Goal: Task Accomplishment & Management: Manage account settings

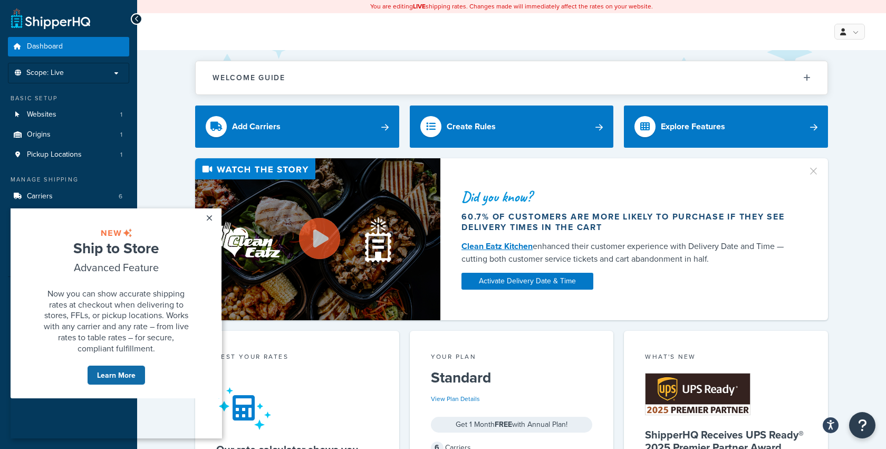
click at [121, 385] on link "Learn More" at bounding box center [116, 375] width 59 height 20
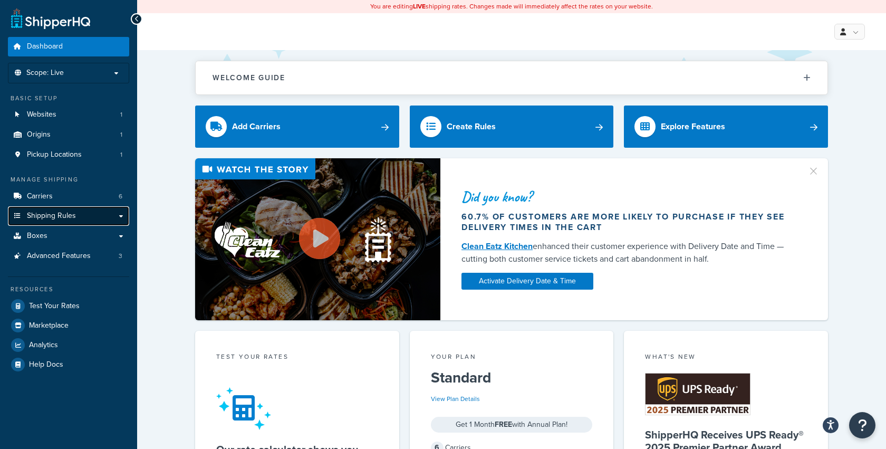
click at [47, 212] on span "Shipping Rules" at bounding box center [51, 216] width 49 height 9
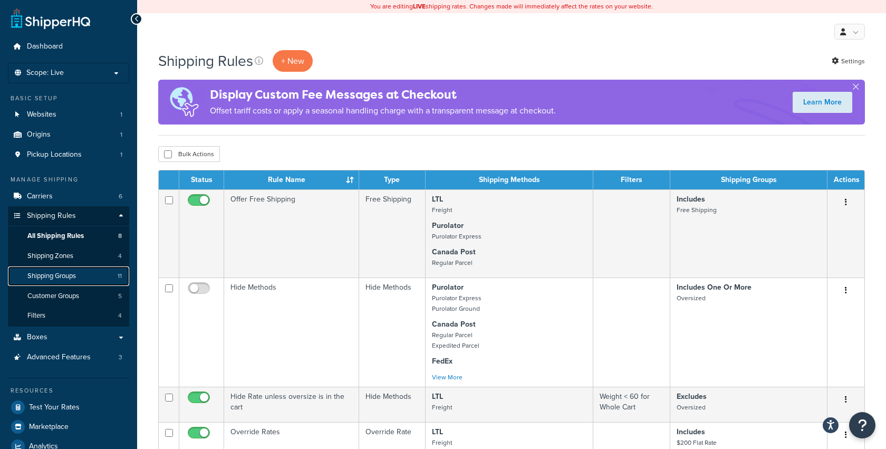
click at [51, 277] on span "Shipping Groups" at bounding box center [51, 276] width 49 height 9
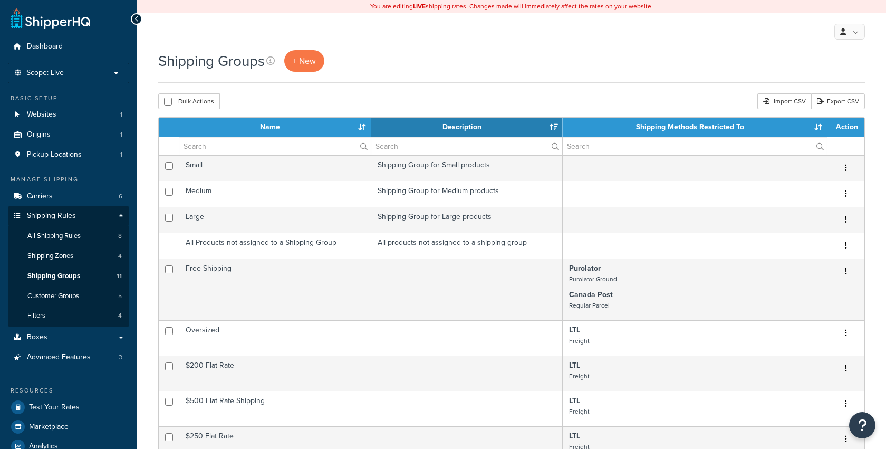
select select "15"
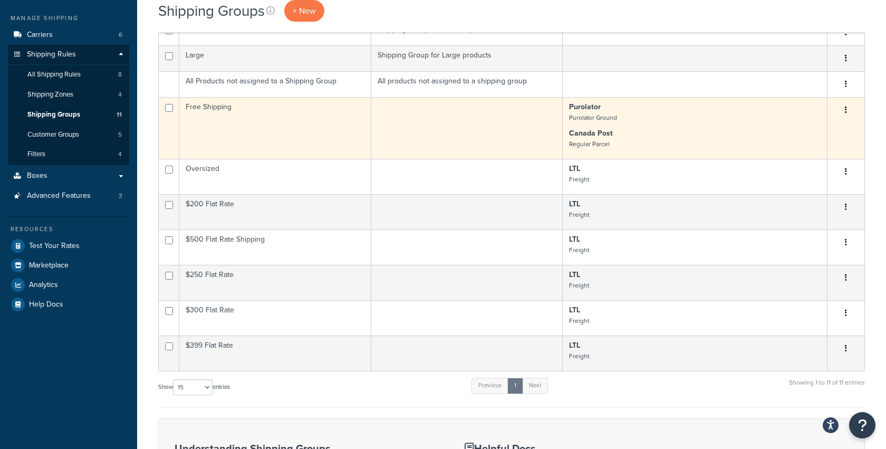
scroll to position [168, 0]
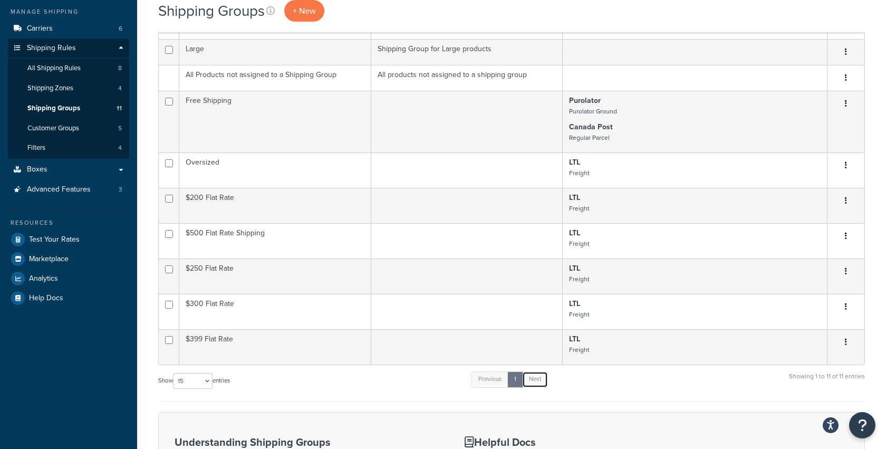
click at [535, 372] on link "Next" at bounding box center [535, 379] width 26 height 16
click at [541, 377] on link "Next" at bounding box center [535, 379] width 26 height 16
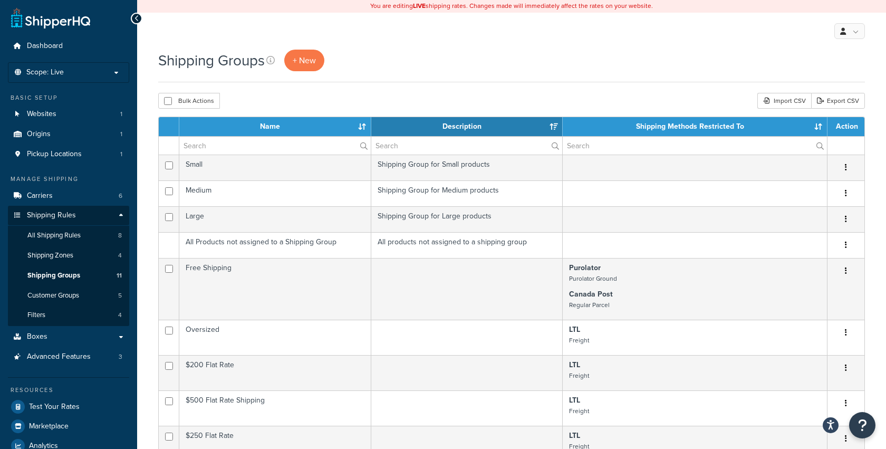
scroll to position [0, 0]
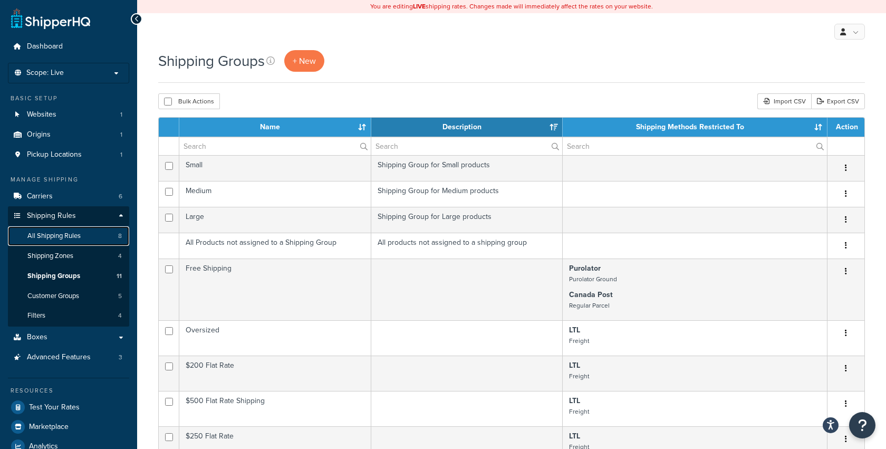
click at [63, 233] on span "All Shipping Rules" at bounding box center [53, 236] width 53 height 9
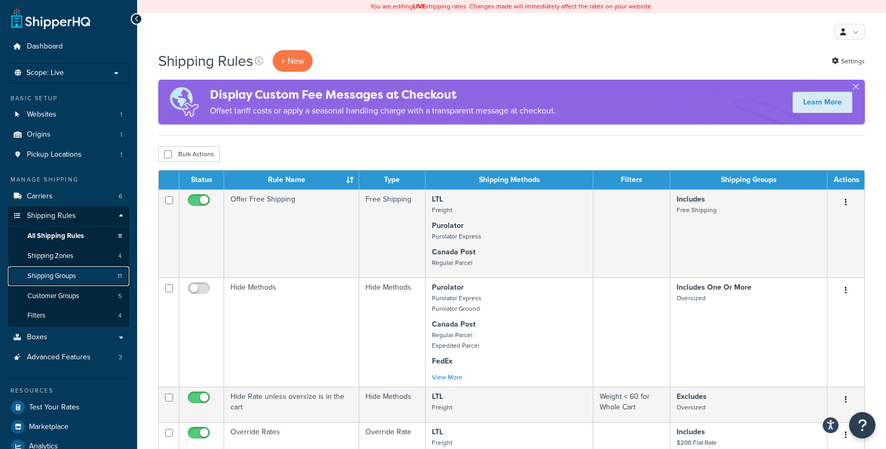
click at [60, 279] on span "Shipping Groups" at bounding box center [51, 276] width 49 height 9
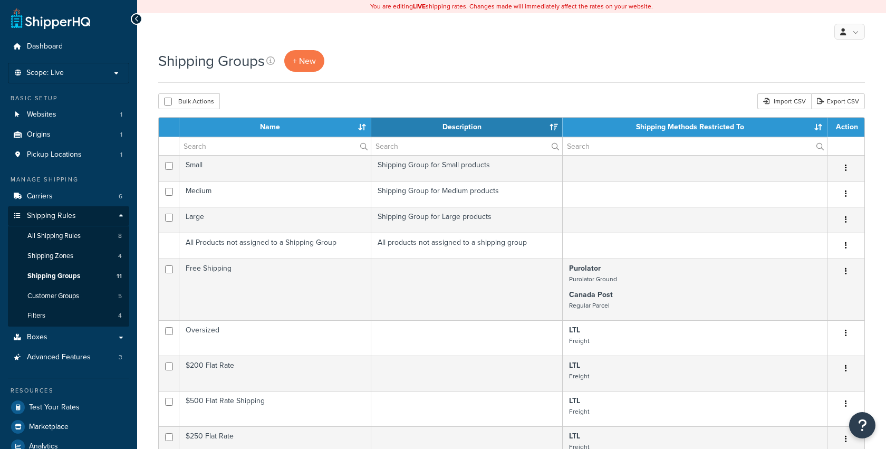
select select "15"
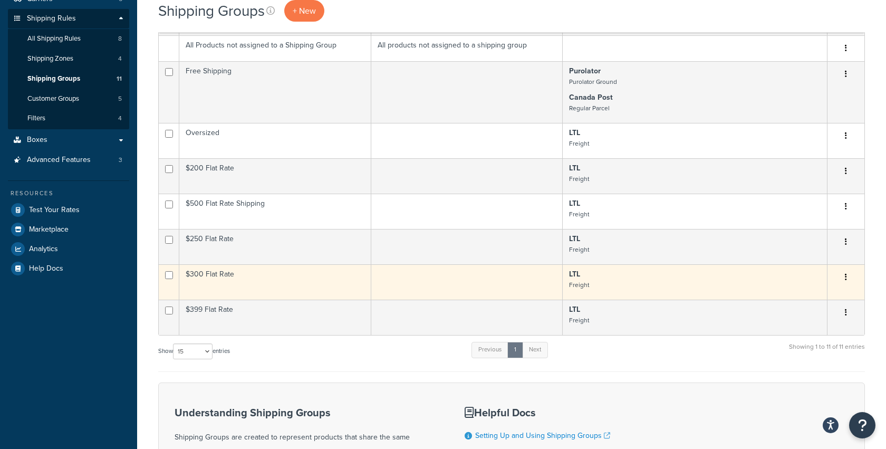
scroll to position [196, 0]
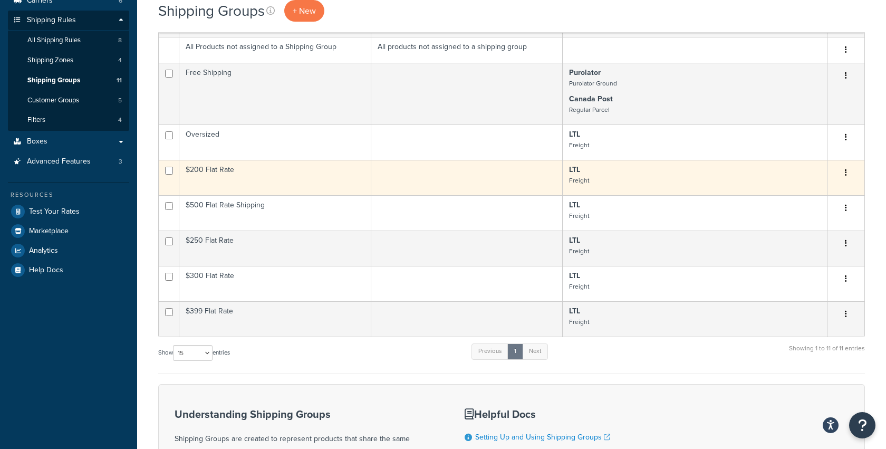
click at [848, 170] on button "button" at bounding box center [846, 173] width 15 height 17
click at [799, 209] on link "Duplicate" at bounding box center [803, 214] width 83 height 22
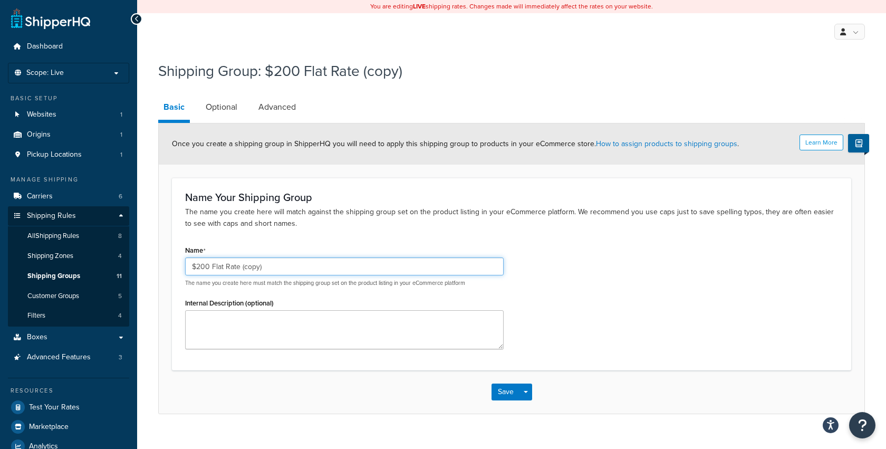
click at [195, 266] on input "$200 Flat Rate (copy)" at bounding box center [344, 266] width 319 height 18
type input "$600 Flat Rate"
click at [228, 112] on link "Optional" at bounding box center [221, 106] width 42 height 25
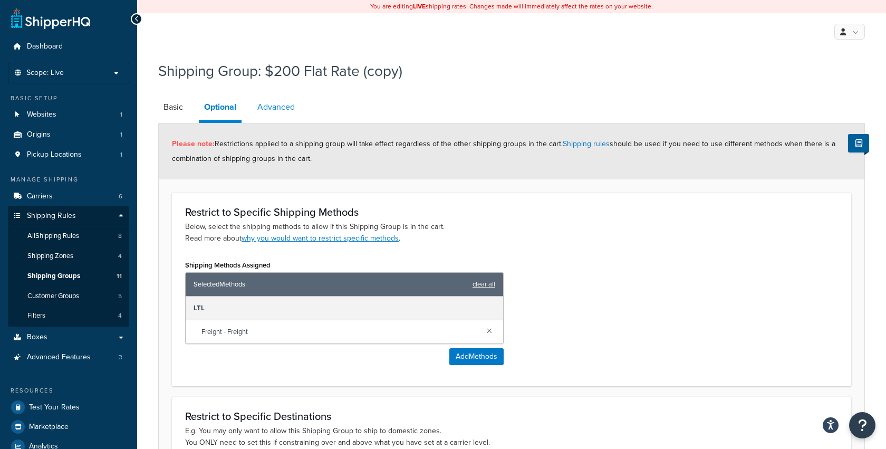
click at [278, 106] on link "Advanced" at bounding box center [276, 106] width 48 height 25
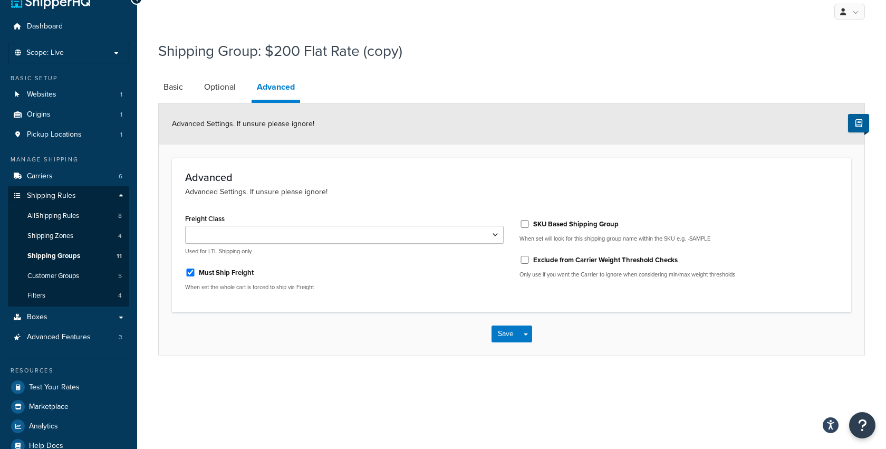
scroll to position [26, 0]
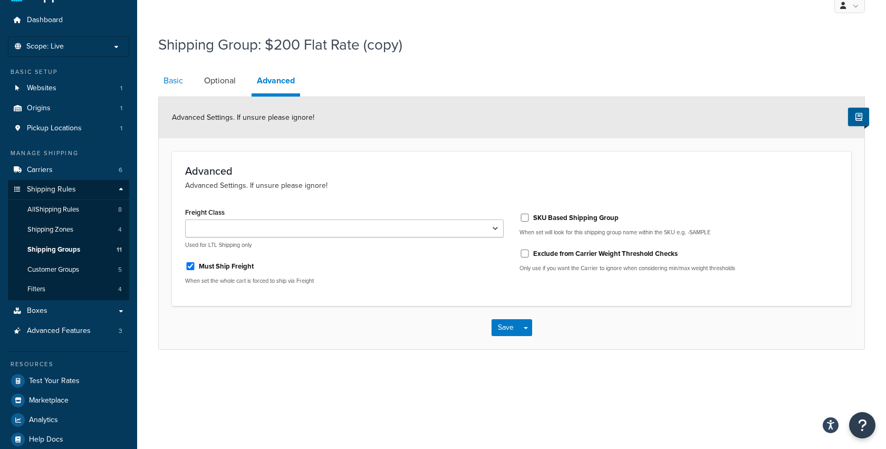
click at [174, 90] on link "Basic" at bounding box center [173, 80] width 30 height 25
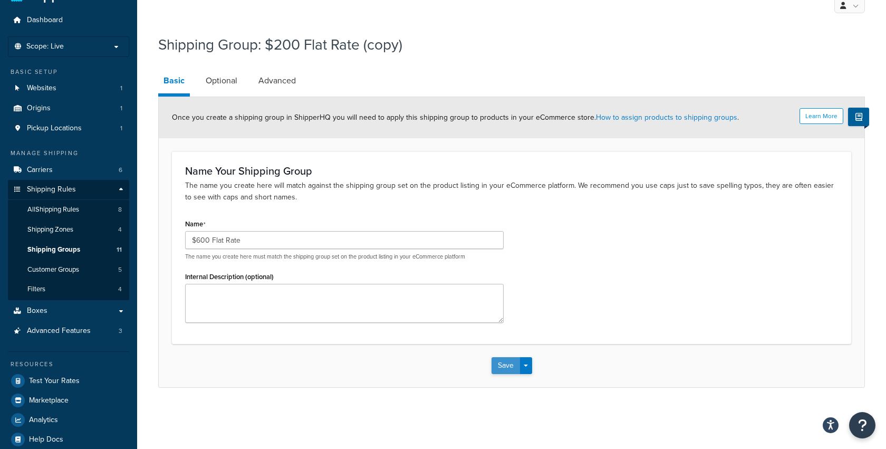
click at [506, 366] on button "Save" at bounding box center [506, 365] width 28 height 17
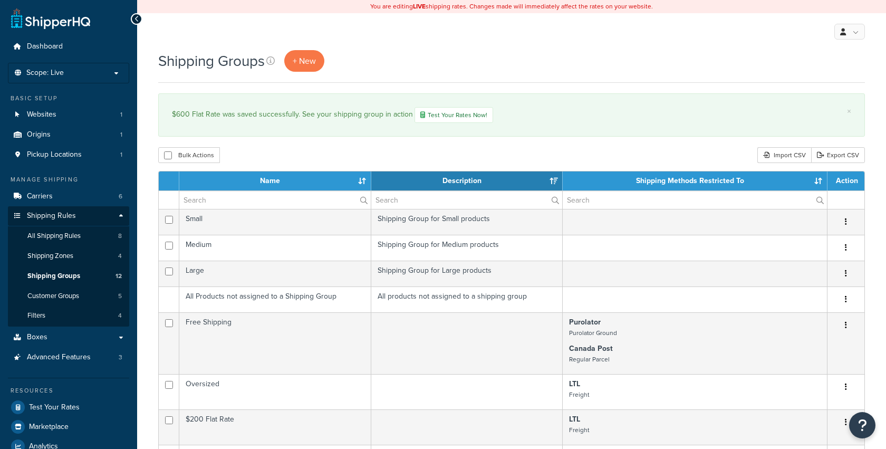
select select "15"
click at [55, 234] on span "All Shipping Rules" at bounding box center [53, 236] width 53 height 9
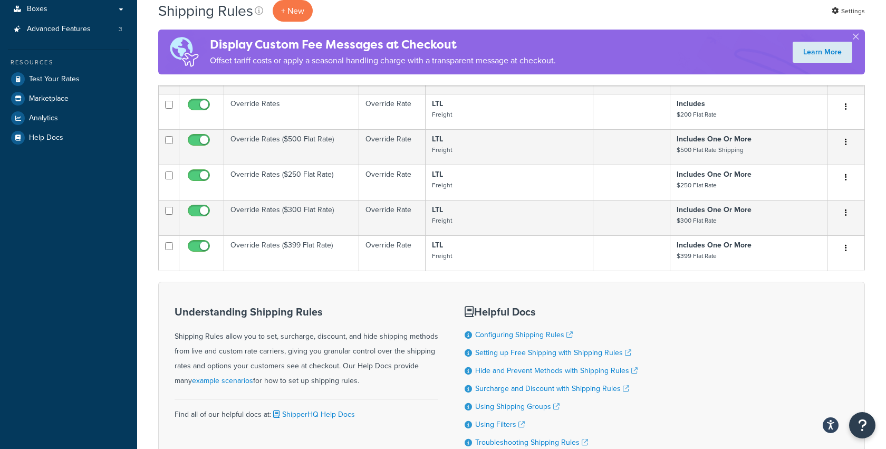
scroll to position [319, 0]
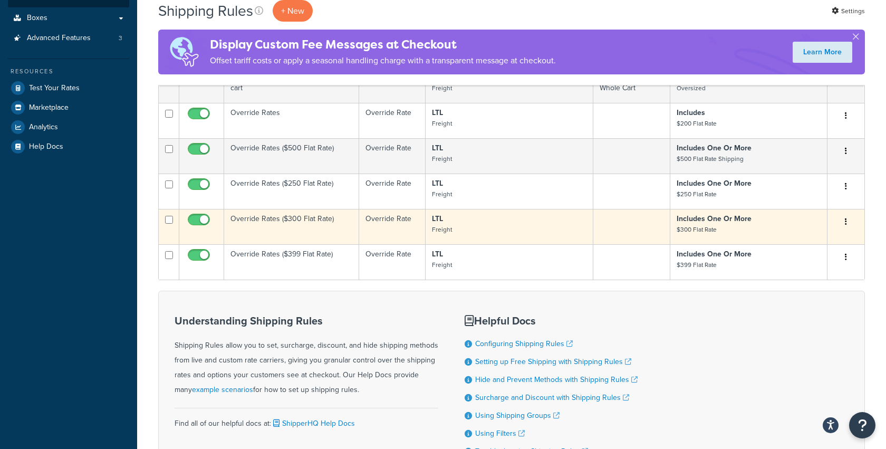
click at [844, 220] on button "button" at bounding box center [846, 222] width 15 height 17
click at [806, 260] on link "Duplicate" at bounding box center [811, 264] width 83 height 22
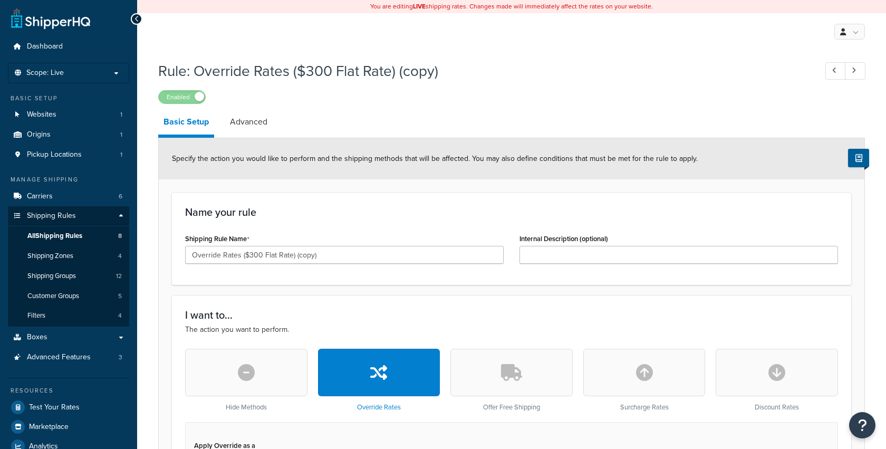
select select "ITEM"
click at [248, 251] on input "Override Rates ($300 Flat Rate) (copy)" at bounding box center [344, 255] width 319 height 18
drag, startPoint x: 323, startPoint y: 256, endPoint x: 299, endPoint y: 256, distance: 23.7
click at [300, 256] on input "Override Rates ($600 Flat Rate) (copy)" at bounding box center [344, 255] width 319 height 18
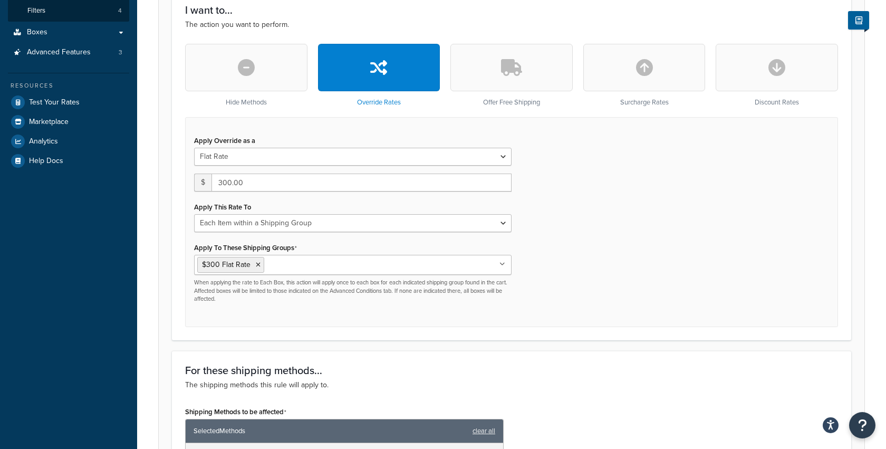
scroll to position [307, 0]
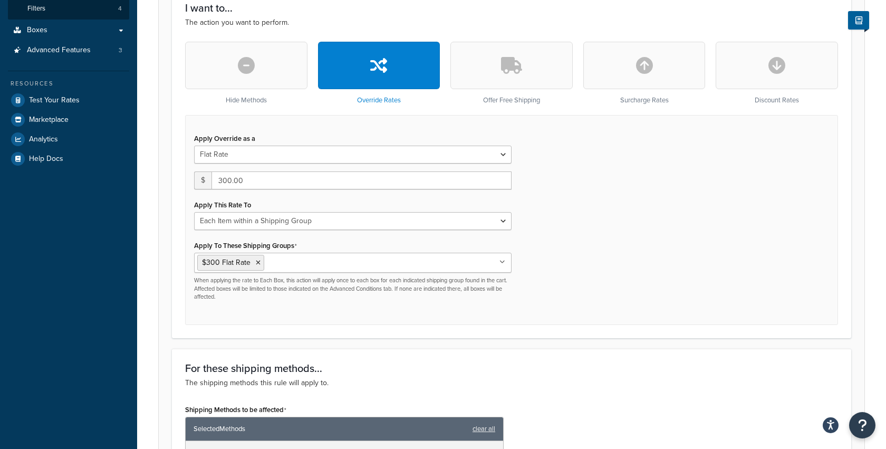
type input "Override Rates ($600 Flat Rate)"
click at [224, 177] on input "300.00" at bounding box center [362, 180] width 300 height 18
type input "600"
click at [178, 228] on div "Hide Methods Override Rates Offer Free Shipping Surcharge Rates Discount Rates …" at bounding box center [511, 183] width 669 height 283
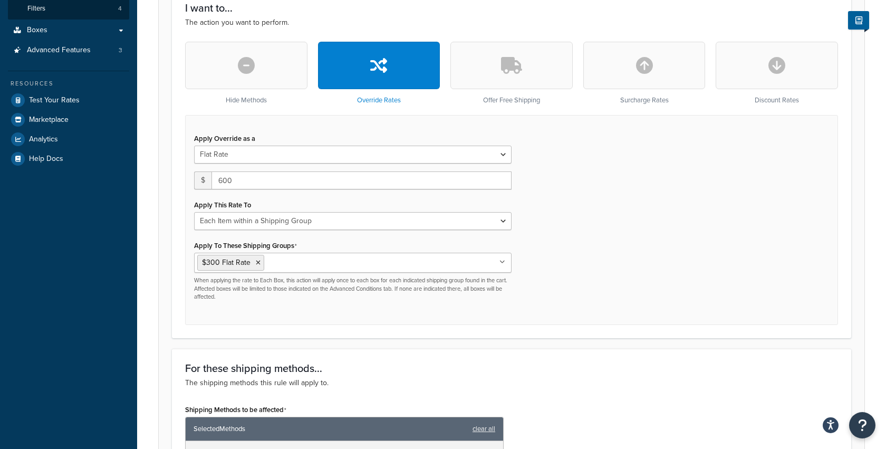
click at [283, 265] on input "Apply To These Shipping Groups" at bounding box center [313, 262] width 93 height 12
type input "600"
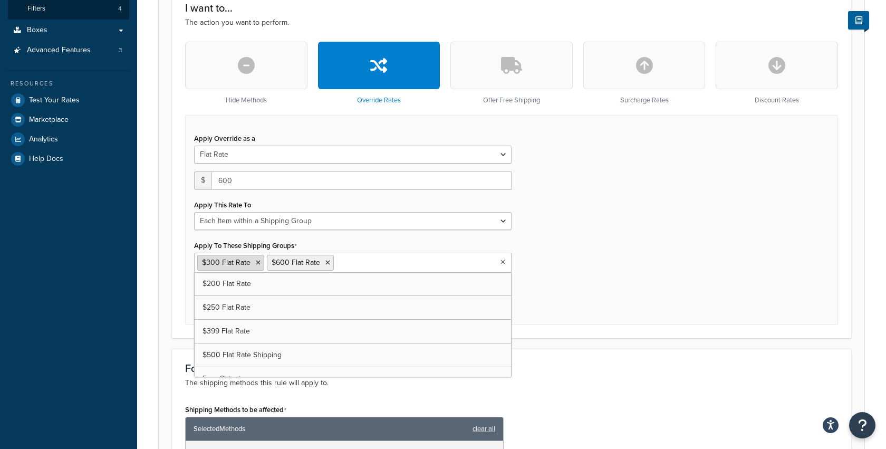
click at [259, 264] on li "$300 Flat Rate" at bounding box center [230, 263] width 67 height 16
click at [256, 260] on icon at bounding box center [258, 263] width 5 height 6
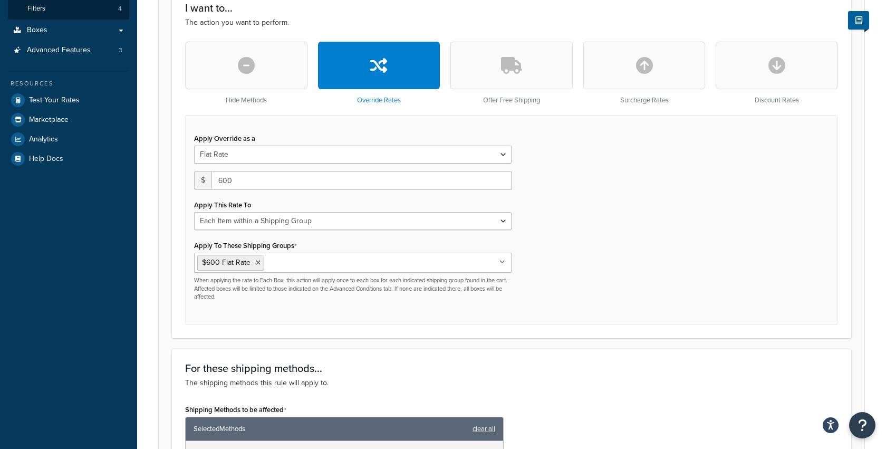
click at [170, 246] on form "Specify the action you would like to perform and the shipping methods that will…" at bounding box center [512, 296] width 706 height 931
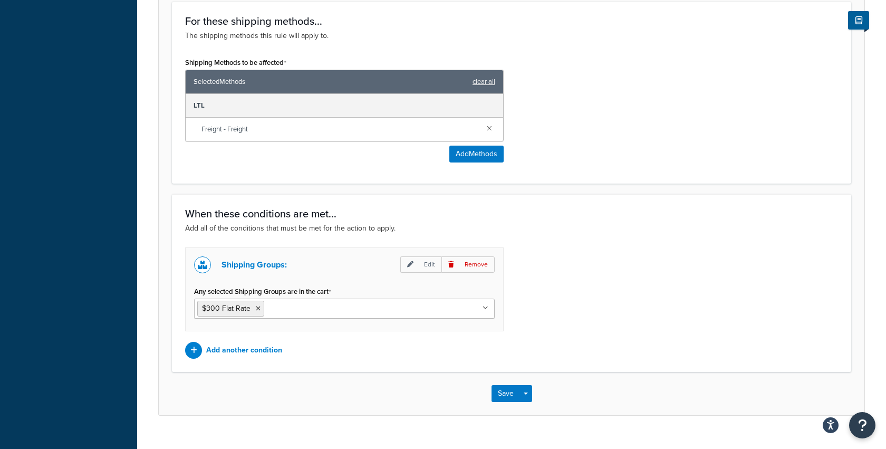
scroll to position [668, 0]
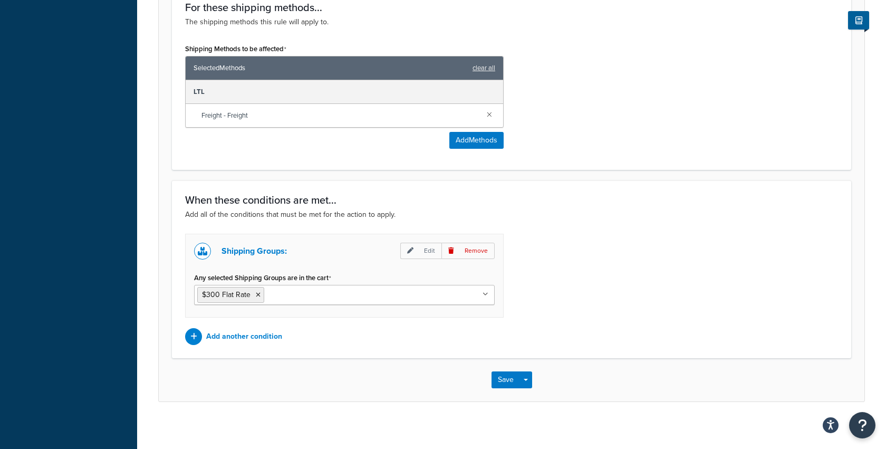
click at [291, 294] on input "Any selected Shipping Groups are in the cart" at bounding box center [313, 295] width 93 height 12
type input "600"
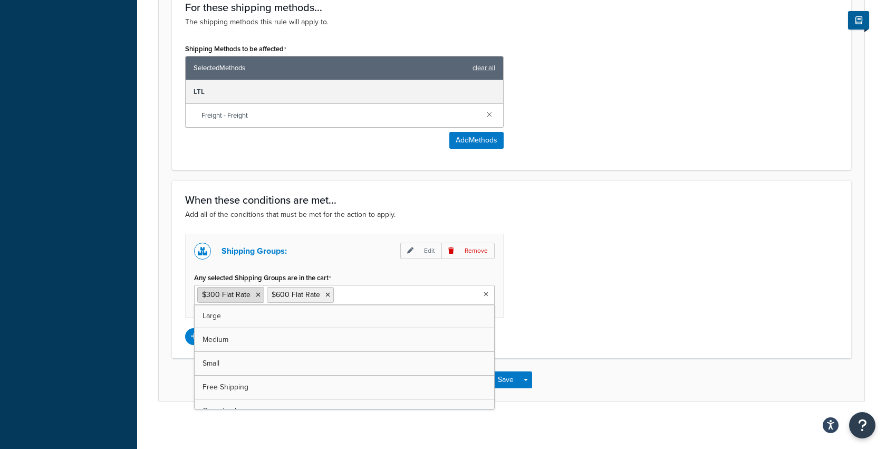
click at [259, 292] on icon at bounding box center [258, 295] width 5 height 6
click at [639, 299] on div "Shipping Groups: Edit Remove Any selected Shipping Groups are in the cart $600 …" at bounding box center [511, 289] width 669 height 111
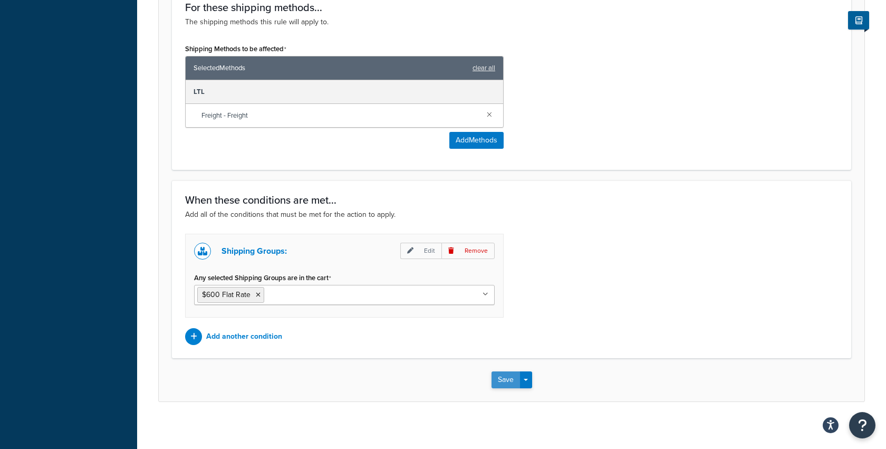
click at [513, 371] on button "Save" at bounding box center [506, 379] width 28 height 17
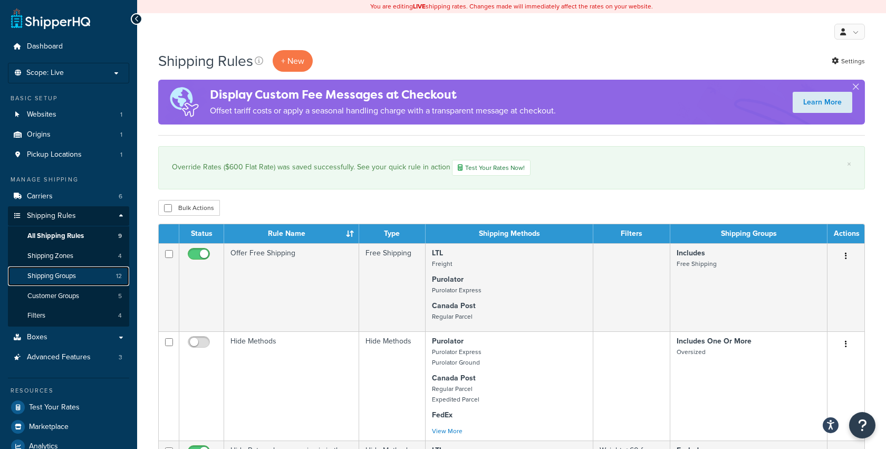
click at [50, 277] on span "Shipping Groups" at bounding box center [51, 276] width 49 height 9
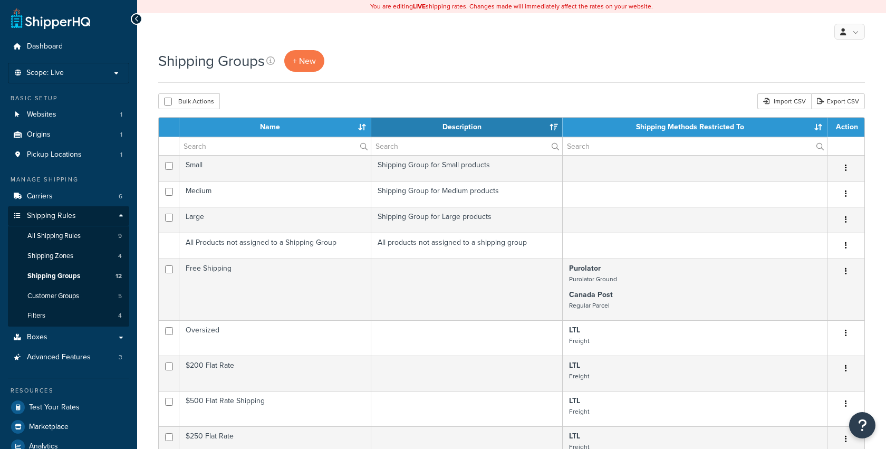
select select "15"
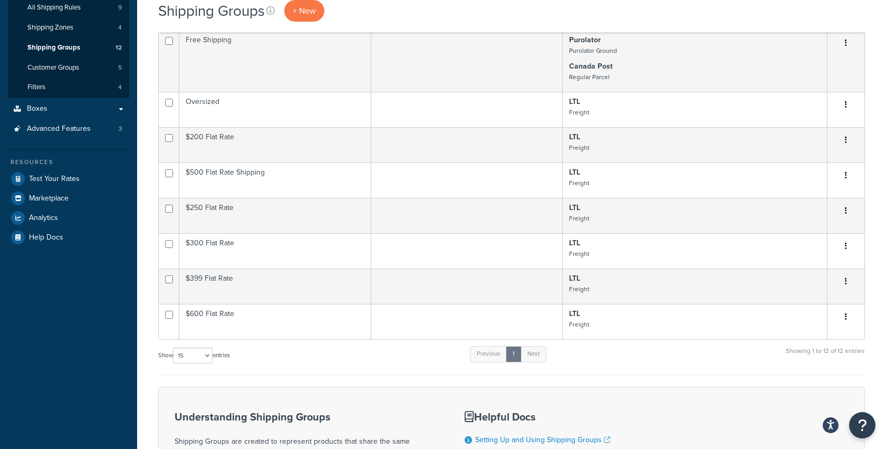
scroll to position [251, 0]
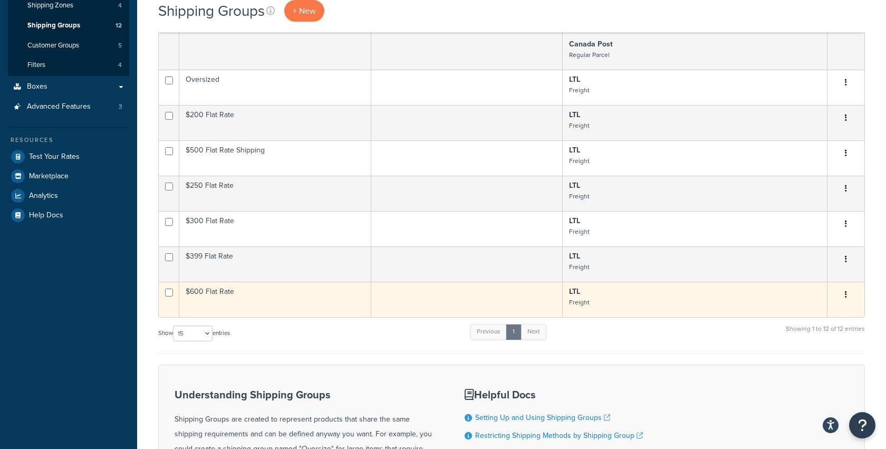
click at [846, 291] on icon "button" at bounding box center [846, 294] width 2 height 7
click at [792, 330] on link "Duplicate" at bounding box center [803, 334] width 83 height 22
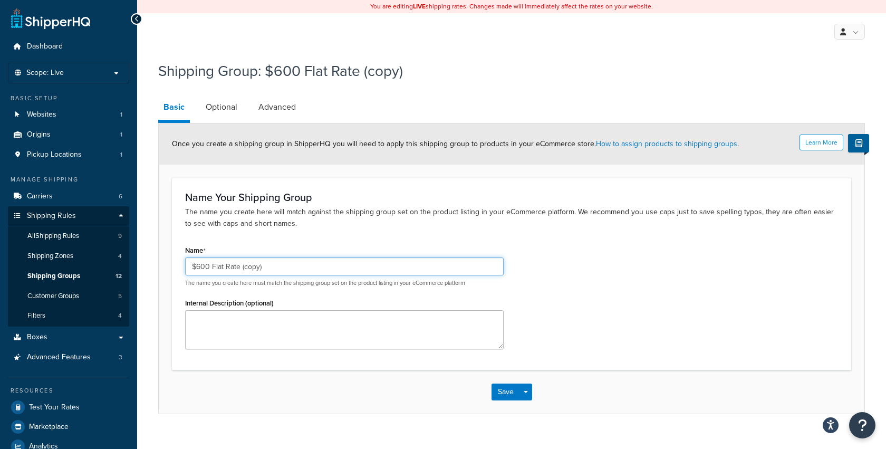
click at [202, 270] on input "$600 Flat Rate (copy)" at bounding box center [344, 266] width 319 height 18
click at [299, 271] on input "$699 Flat Rate (copy)" at bounding box center [344, 266] width 319 height 18
type input "$699 Flat Rate"
click at [285, 107] on link "Advanced" at bounding box center [277, 106] width 48 height 25
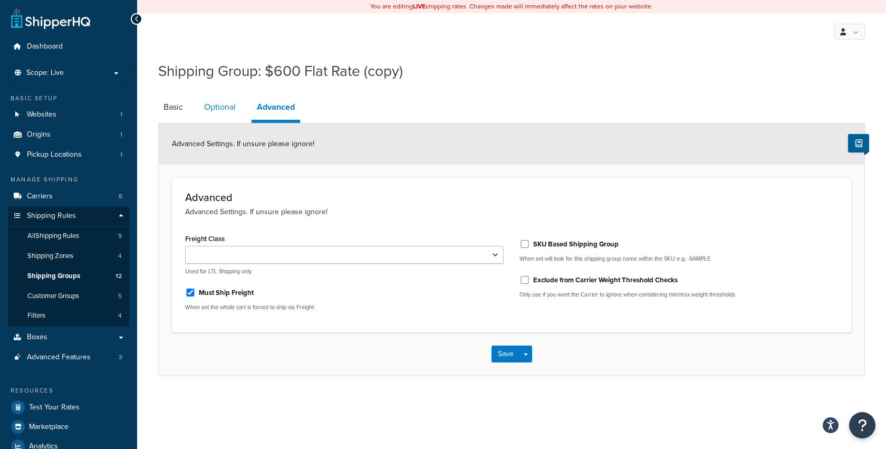
click at [223, 108] on link "Optional" at bounding box center [220, 106] width 42 height 25
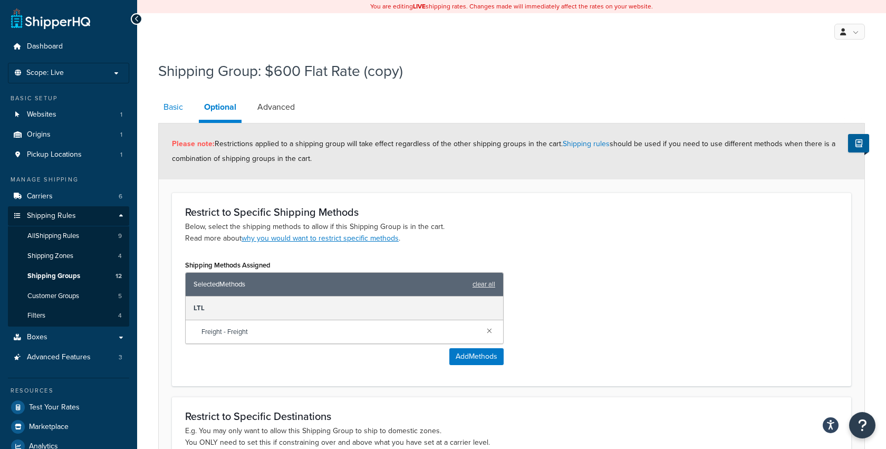
click at [176, 104] on link "Basic" at bounding box center [173, 106] width 30 height 25
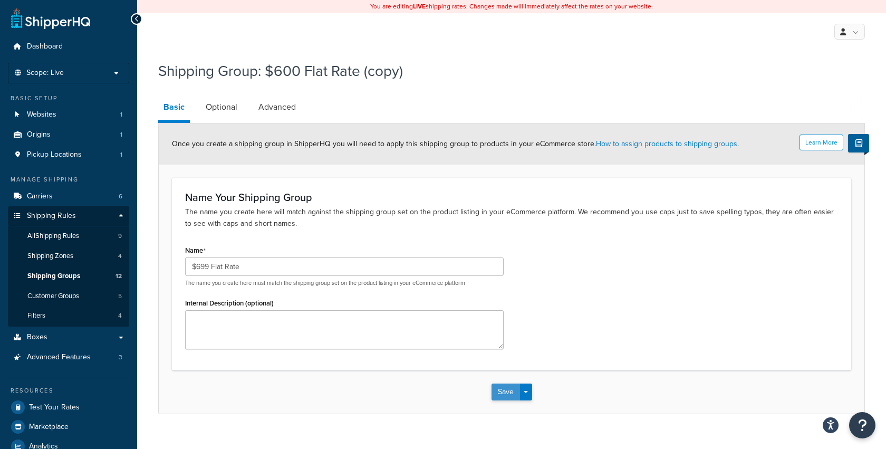
click at [501, 384] on button "Save" at bounding box center [506, 392] width 28 height 17
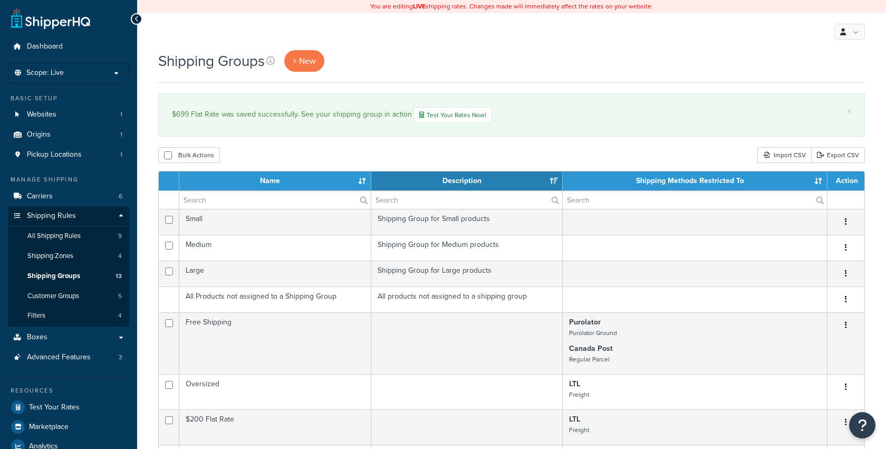
select select "15"
click at [62, 238] on span "All Shipping Rules" at bounding box center [53, 236] width 53 height 9
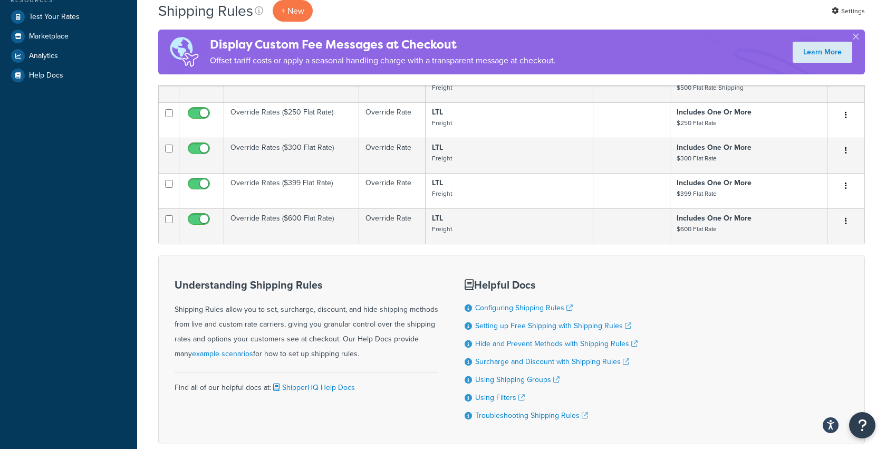
scroll to position [378, 0]
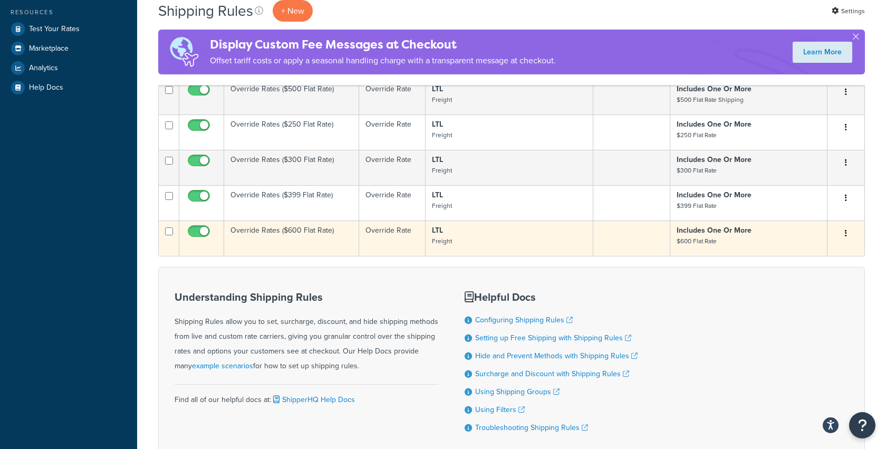
click at [847, 232] on icon "button" at bounding box center [846, 233] width 2 height 7
click at [807, 265] on link "Duplicate" at bounding box center [811, 275] width 83 height 22
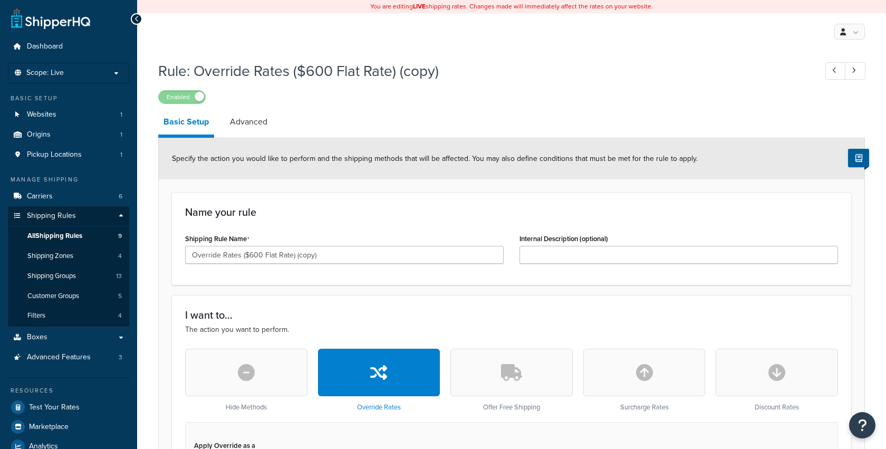
select select "ITEM"
click at [255, 251] on input "Override Rates ($600 Flat Rate) (copy)" at bounding box center [344, 255] width 319 height 18
click at [373, 252] on input "Override Rates ($699 Flat Rate) (copy)" at bounding box center [344, 255] width 319 height 18
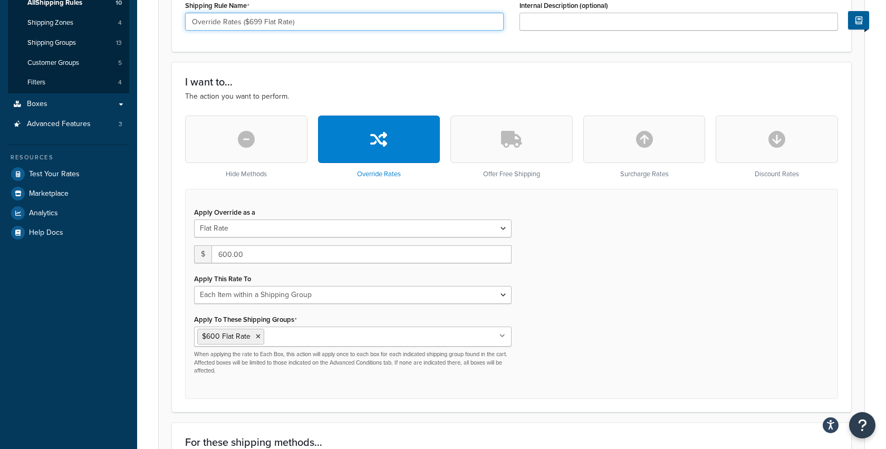
scroll to position [238, 0]
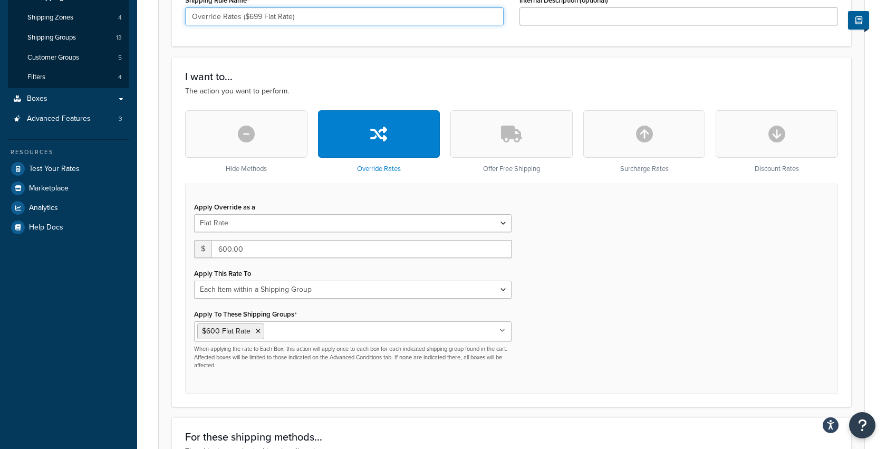
type input "Override Rates ($699 Flat Rate)"
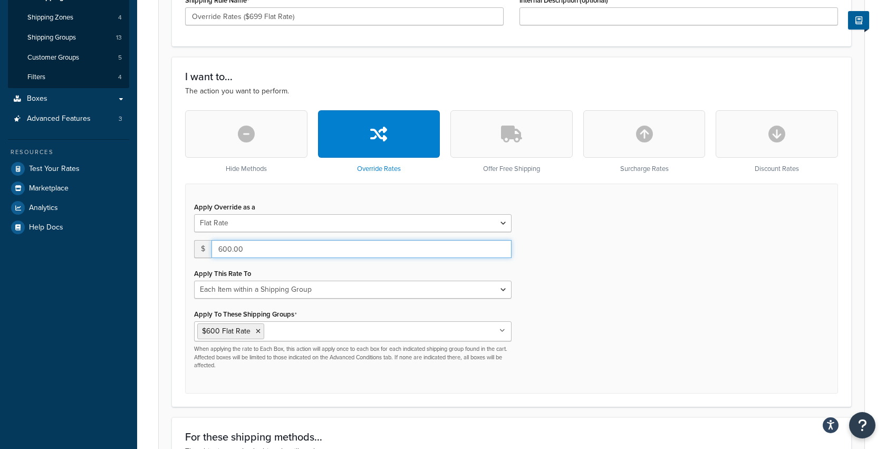
click at [233, 250] on input "600.00" at bounding box center [362, 249] width 300 height 18
type input "699"
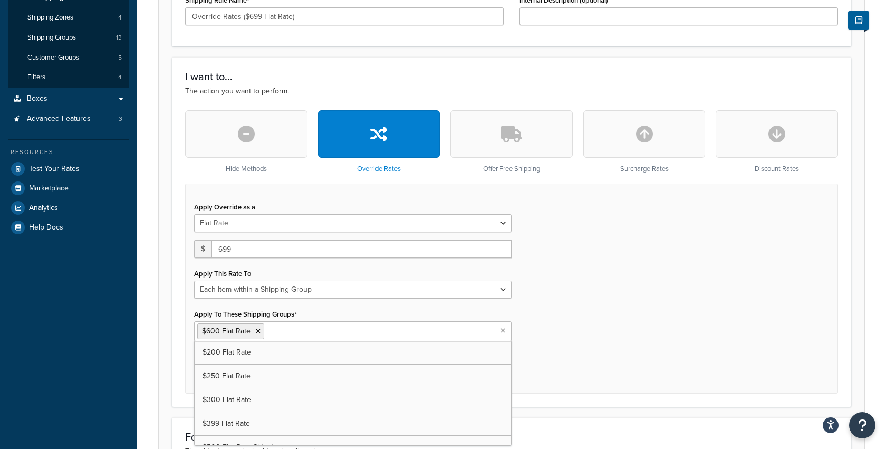
click at [283, 327] on input "Apply To These Shipping Groups" at bounding box center [313, 331] width 93 height 12
type input "69"
click at [257, 330] on icon at bounding box center [258, 331] width 5 height 6
click at [165, 305] on form "Specify the action you would like to perform and the shipping methods that will…" at bounding box center [512, 365] width 706 height 931
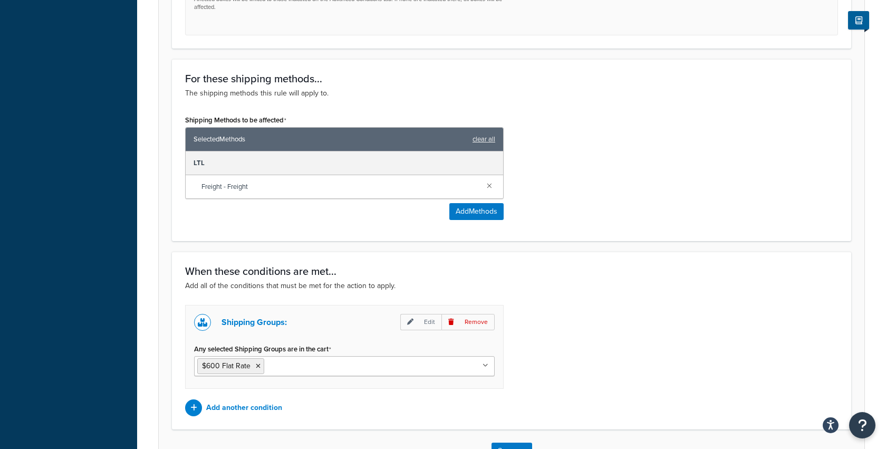
scroll to position [668, 0]
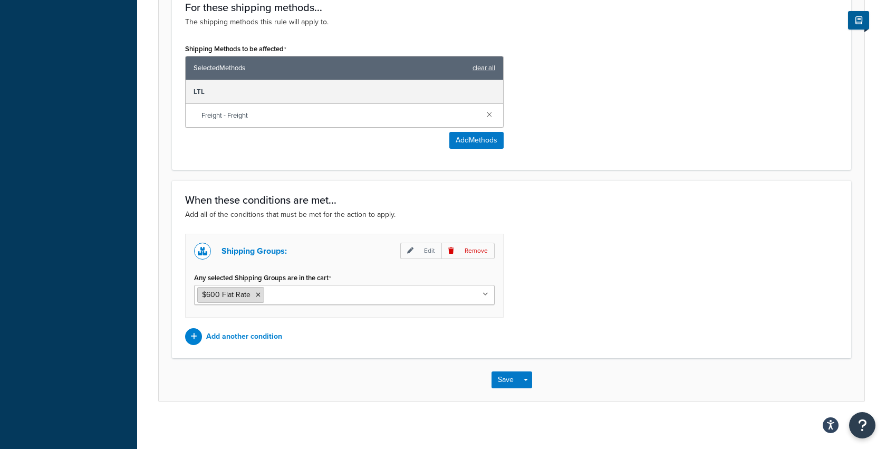
click at [260, 289] on li "$600 Flat Rate" at bounding box center [230, 295] width 67 height 16
click at [257, 292] on icon at bounding box center [258, 295] width 5 height 6
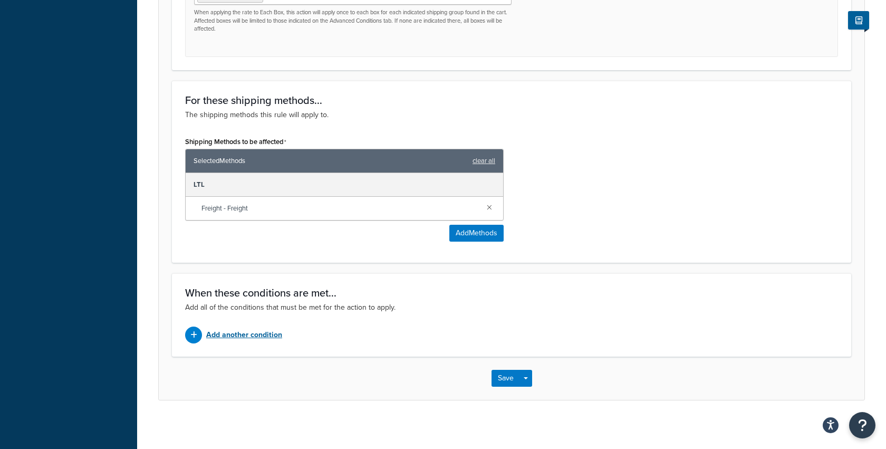
click at [240, 332] on p "Add another condition" at bounding box center [244, 335] width 76 height 15
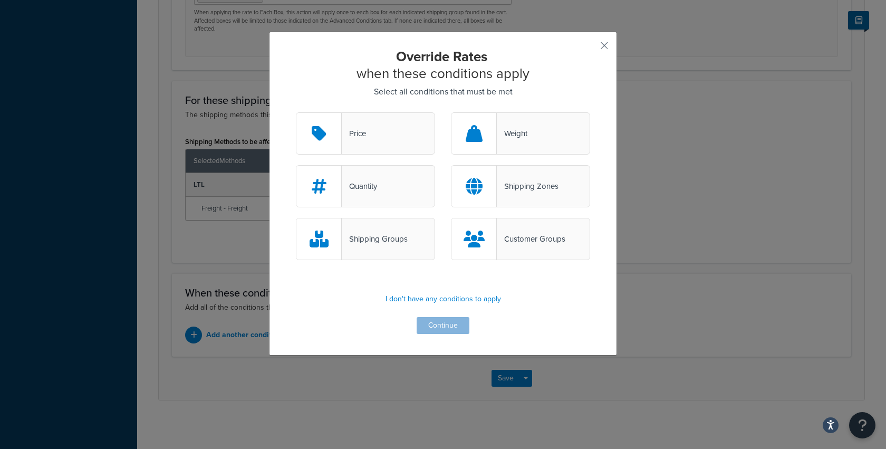
click at [381, 235] on div "Shipping Groups" at bounding box center [375, 239] width 66 height 15
click at [0, 0] on input "Shipping Groups" at bounding box center [0, 0] width 0 height 0
click at [438, 333] on button "Continue" at bounding box center [443, 325] width 53 height 17
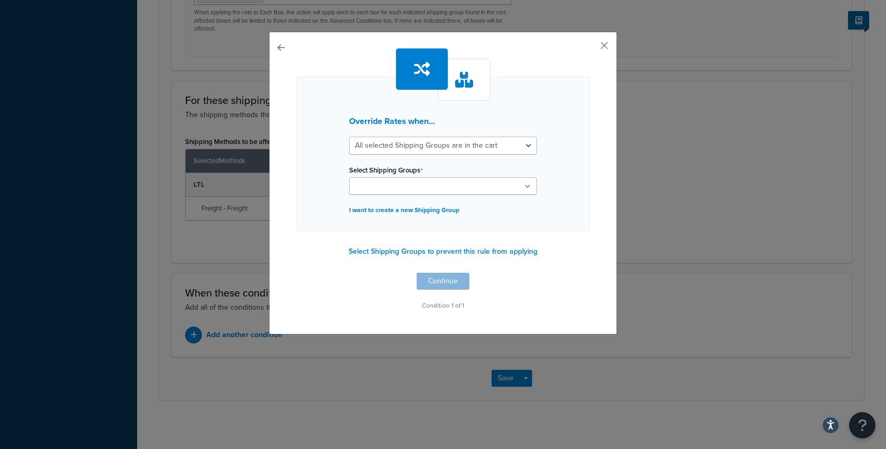
click at [376, 184] on input "Select Shipping Groups" at bounding box center [398, 187] width 93 height 12
type input "699"
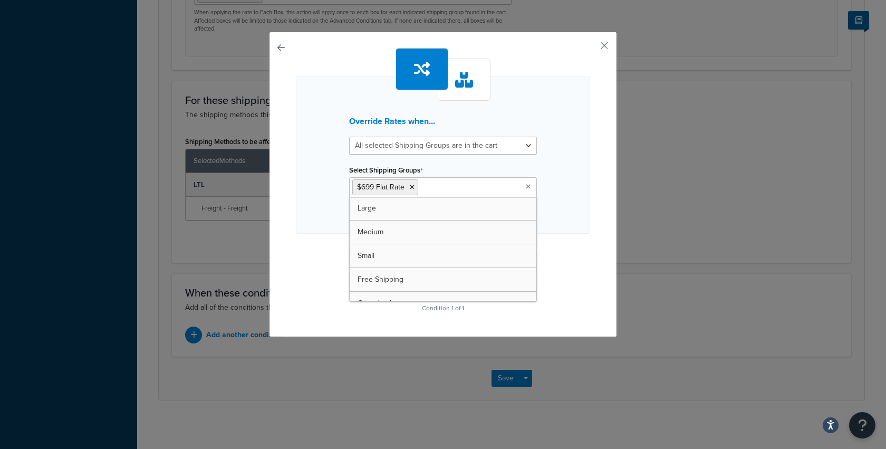
click at [263, 237] on div "Override Rates when... All selected Shipping Groups are in the cart Any selecte…" at bounding box center [443, 224] width 886 height 449
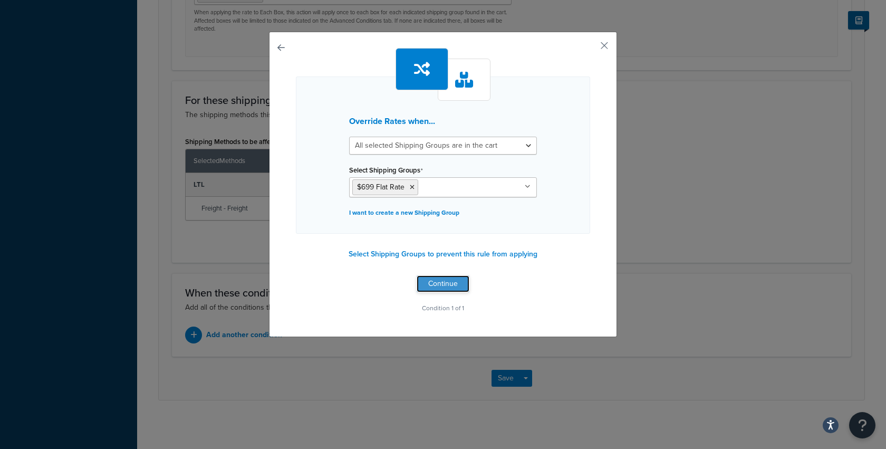
click at [437, 289] on button "Continue" at bounding box center [443, 283] width 53 height 17
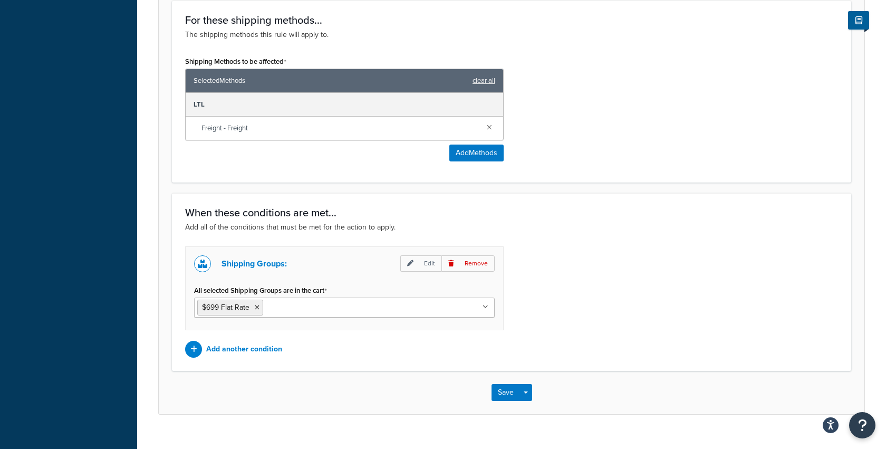
scroll to position [668, 0]
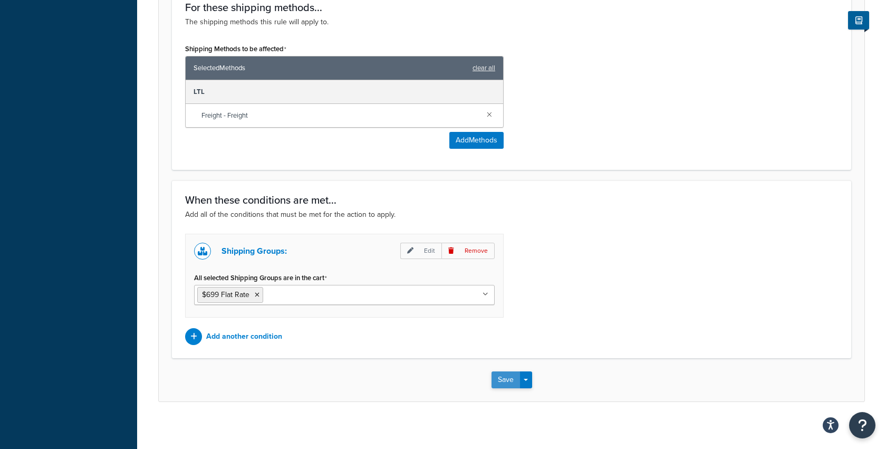
click at [508, 380] on button "Save" at bounding box center [506, 379] width 28 height 17
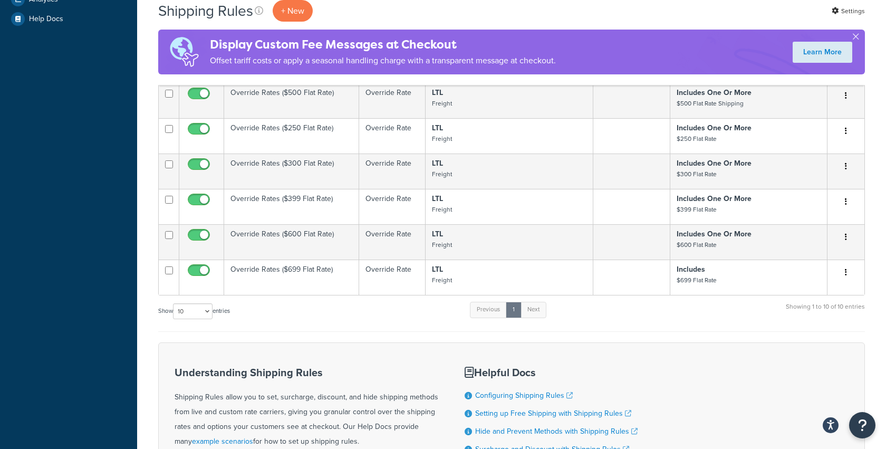
scroll to position [444, 0]
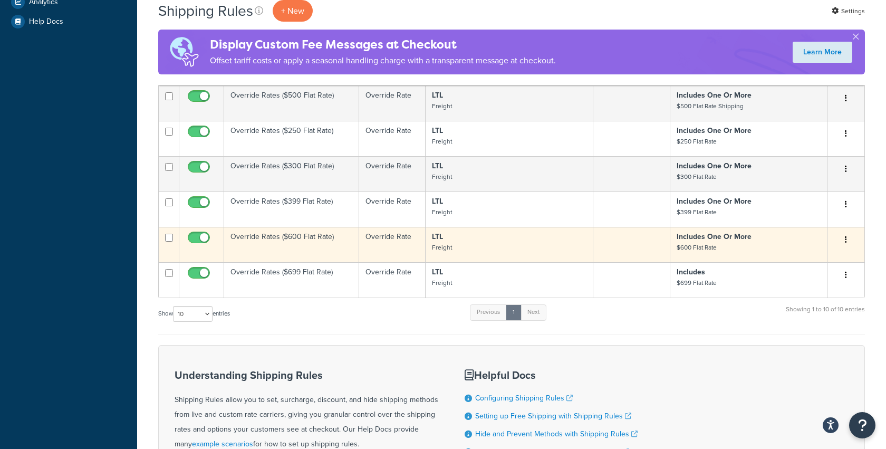
click at [845, 235] on button "button" at bounding box center [846, 240] width 15 height 17
click at [816, 251] on link "Edit" at bounding box center [811, 260] width 83 height 22
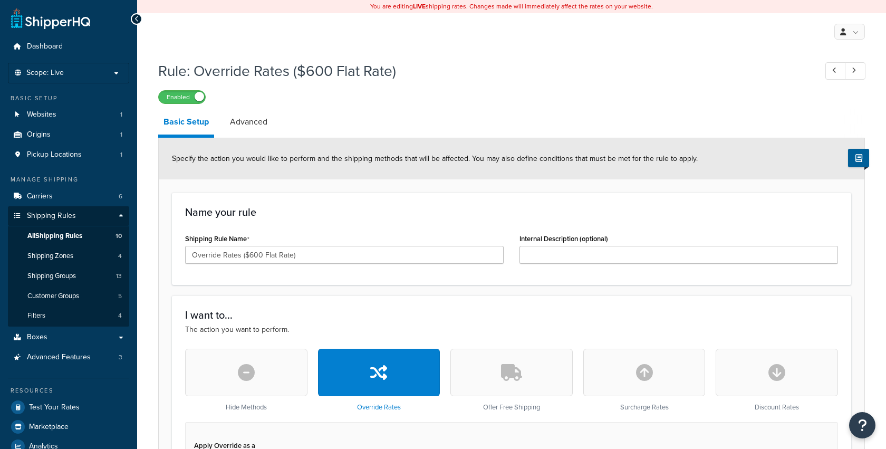
select select "ITEM"
click at [65, 237] on span "All Shipping Rules" at bounding box center [54, 236] width 55 height 9
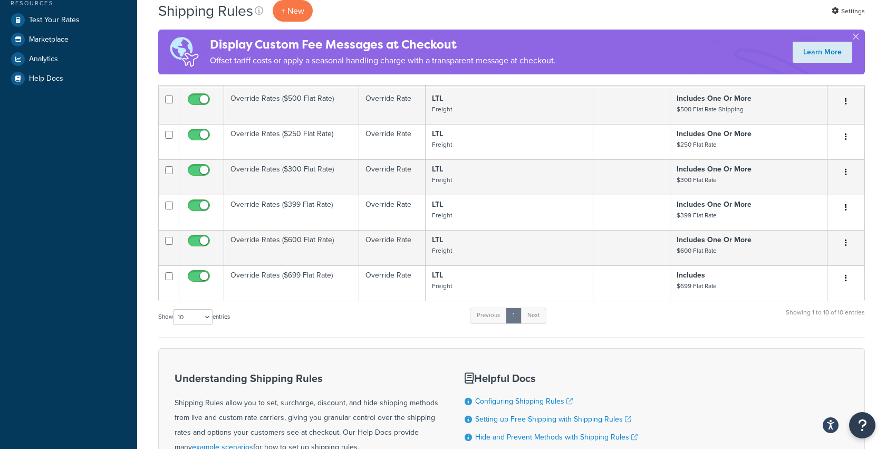
scroll to position [536, 0]
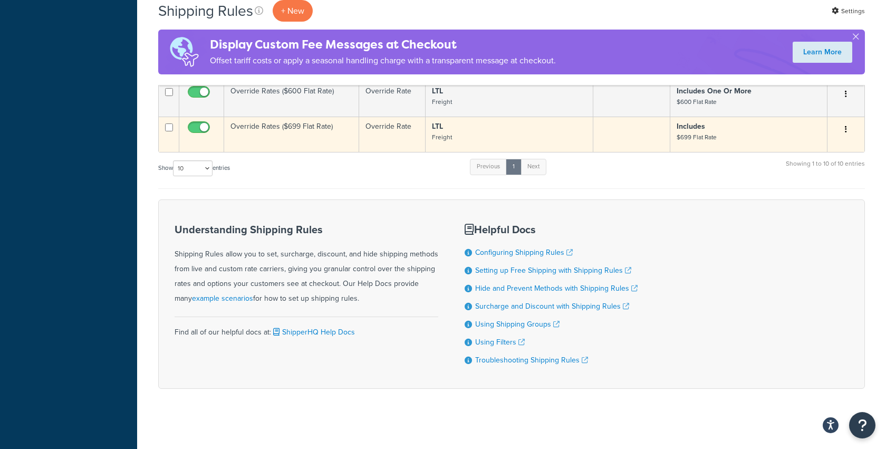
click at [848, 130] on button "button" at bounding box center [846, 129] width 15 height 17
click at [830, 146] on link "Edit" at bounding box center [811, 150] width 83 height 22
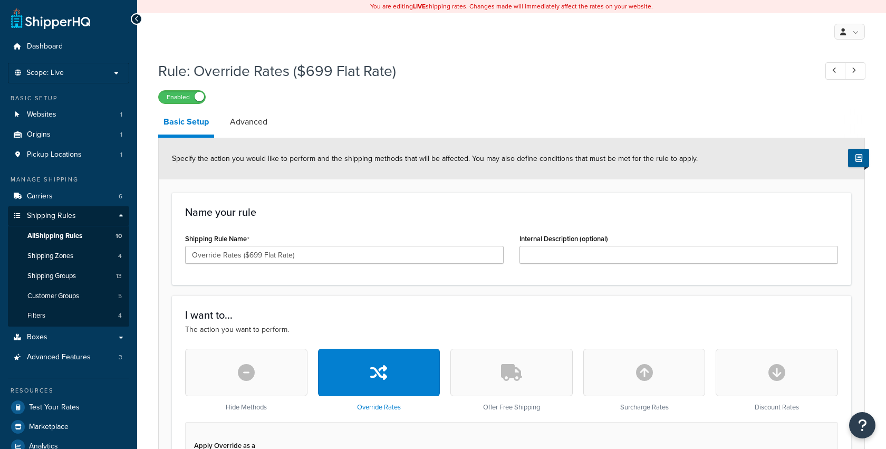
select select "ITEM"
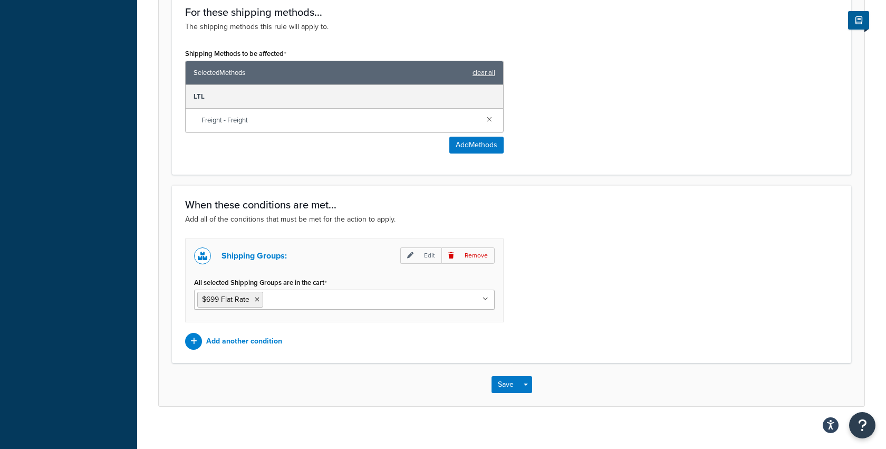
scroll to position [668, 0]
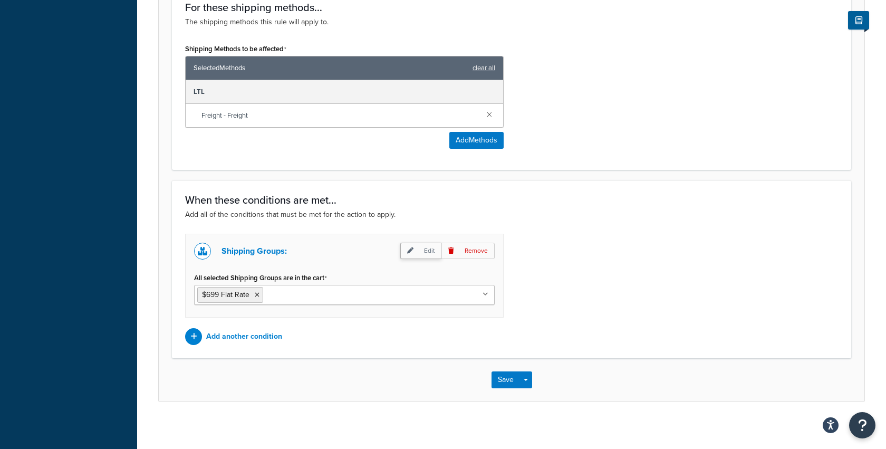
click at [423, 245] on p "Edit" at bounding box center [420, 251] width 41 height 16
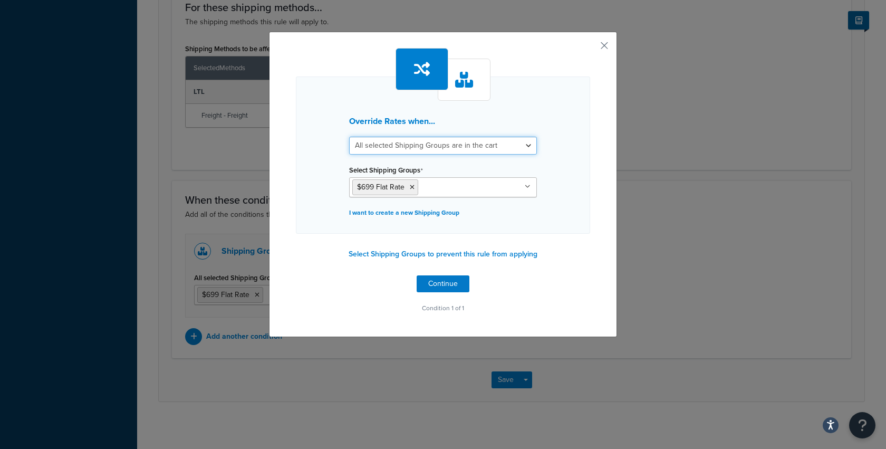
click at [380, 148] on select "All selected Shipping Groups are in the cart Any selected Shipping Groups are i…" at bounding box center [443, 146] width 188 height 18
select select "any"
click at [437, 282] on button "Continue" at bounding box center [443, 283] width 53 height 17
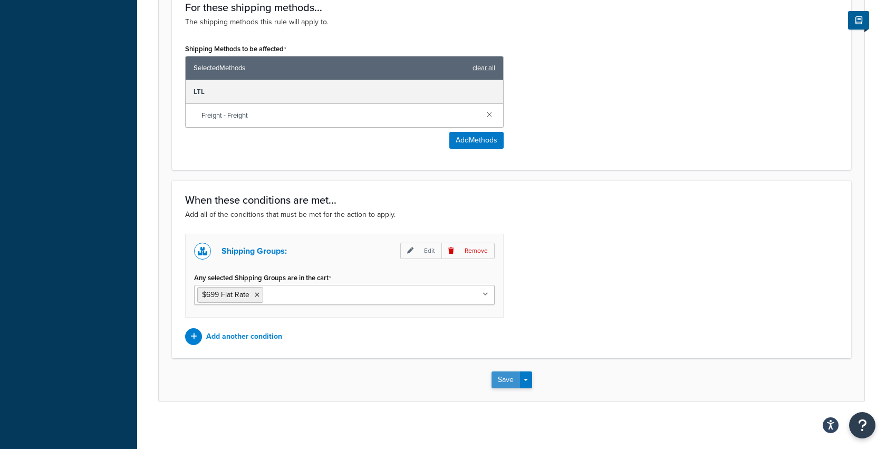
click at [507, 377] on button "Save" at bounding box center [506, 379] width 28 height 17
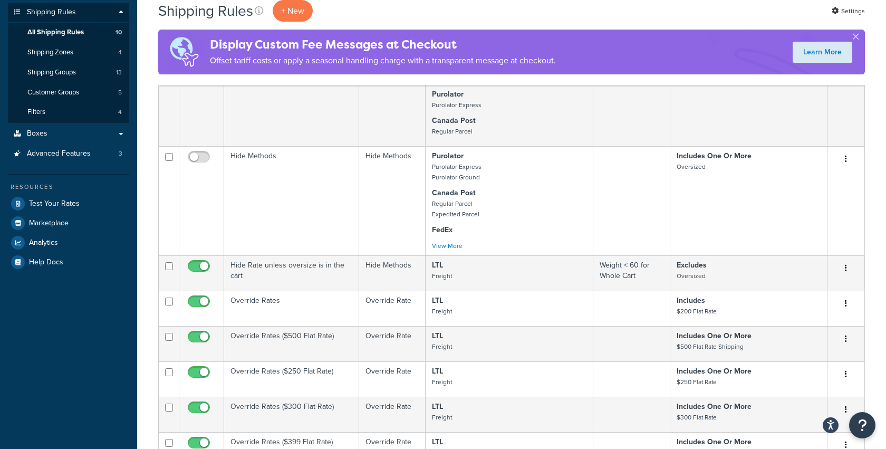
scroll to position [154, 0]
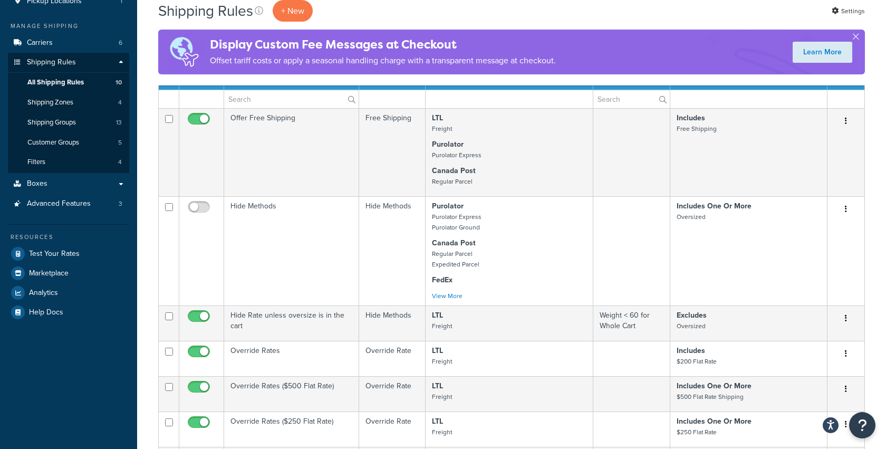
click at [245, 61] on p "Offset tariff costs or apply a seasonal handling charge with a transparent mess…" at bounding box center [383, 60] width 346 height 15
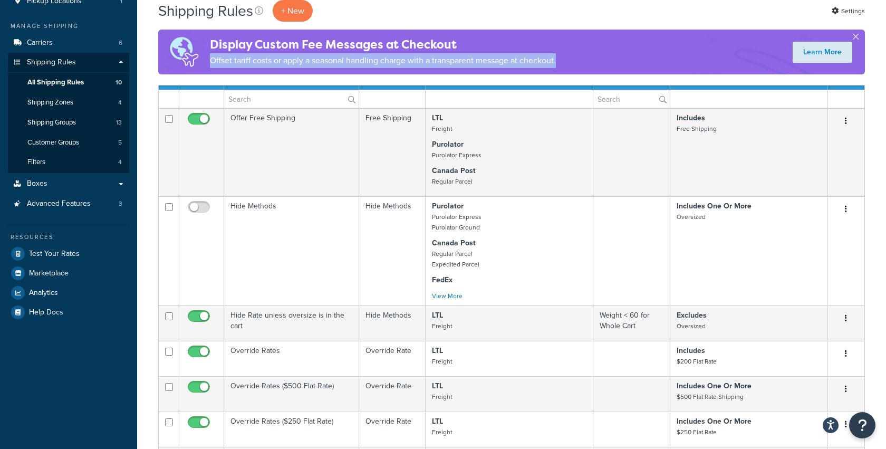
click at [245, 61] on p "Offset tariff costs or apply a seasonal handling charge with a transparent mess…" at bounding box center [383, 60] width 346 height 15
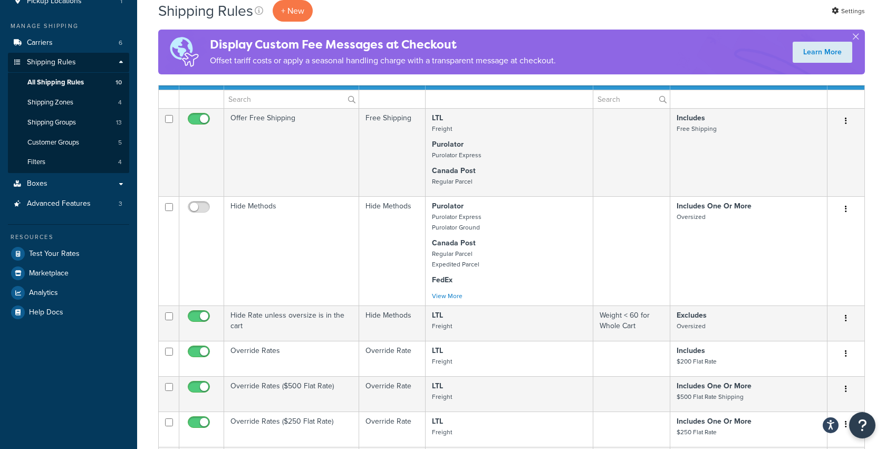
click at [231, 61] on p "Offset tariff costs or apply a seasonal handling charge with a transparent mess…" at bounding box center [383, 60] width 346 height 15
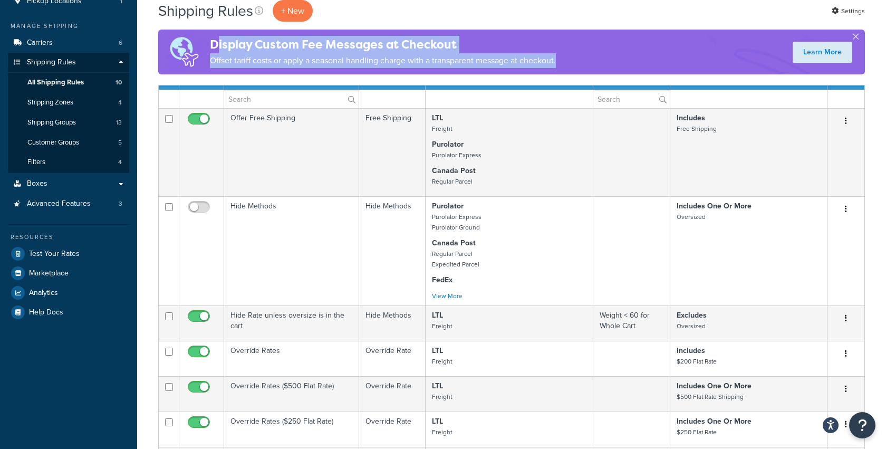
drag, startPoint x: 215, startPoint y: 45, endPoint x: 587, endPoint y: 62, distance: 372.3
click at [584, 62] on div "Display Custom Fee Messages at Checkout Offset tariff costs or apply a seasonal…" at bounding box center [511, 52] width 707 height 45
click at [587, 62] on div "Display Custom Fee Messages at Checkout Offset tariff costs or apply a seasonal…" at bounding box center [511, 52] width 707 height 45
drag, startPoint x: 580, startPoint y: 62, endPoint x: 209, endPoint y: 48, distance: 371.2
click at [209, 48] on div "Display Custom Fee Messages at Checkout Offset tariff costs or apply a seasonal…" at bounding box center [511, 52] width 707 height 45
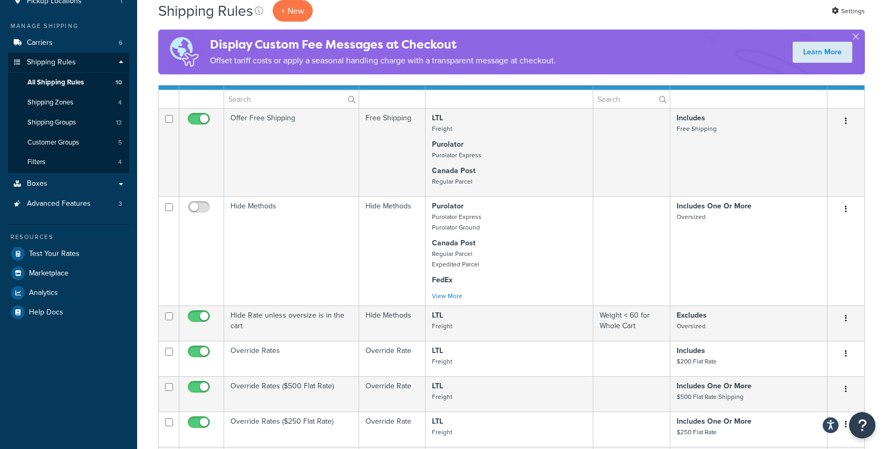
click at [149, 73] on div "Shipping Rules + New Settings Display Custom Fee Messages at Checkout Offset ta…" at bounding box center [511, 380] width 749 height 966
